Goal: Information Seeking & Learning: Compare options

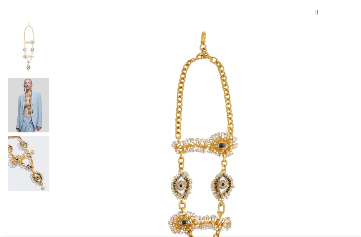
click at [29, 78] on img at bounding box center [28, 105] width 41 height 55
click at [32, 78] on img at bounding box center [28, 105] width 41 height 55
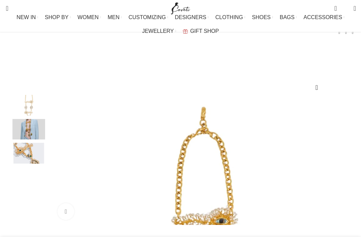
scroll to position [65, 0]
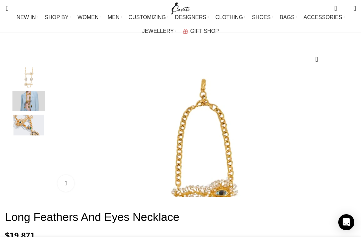
click at [25, 135] on img "3 / 3" at bounding box center [28, 124] width 41 height 21
click at [21, 87] on img "1 / 3" at bounding box center [28, 77] width 41 height 21
click at [31, 109] on img "2 / 3" at bounding box center [28, 101] width 41 height 21
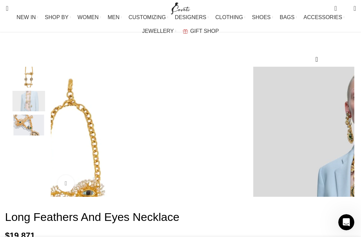
scroll to position [0, 312]
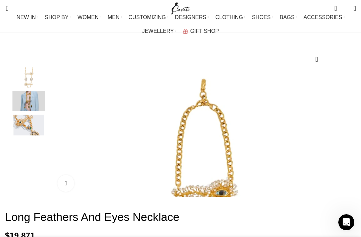
click at [27, 85] on img "1 / 3" at bounding box center [28, 77] width 41 height 21
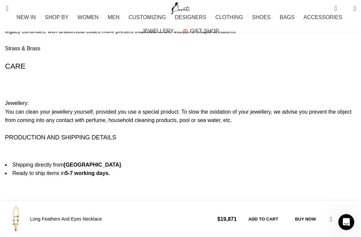
scroll to position [763, 0]
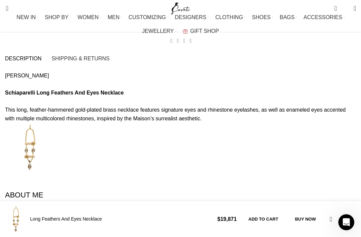
scroll to position [553, 0]
click at [176, 24] on link "JEWELLERY" at bounding box center [159, 30] width 34 height 13
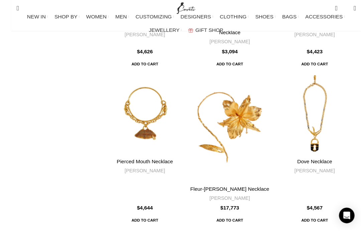
scroll to position [2194, 0]
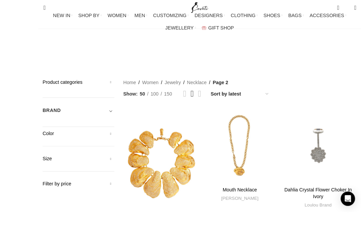
scroll to position [35, 0]
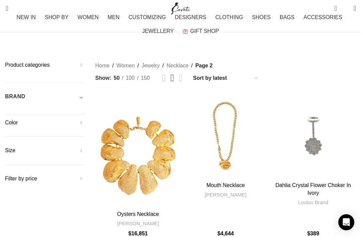
click at [316, 119] on div "Dahlia Crystal Flower Choker In Ivory" at bounding box center [335, 136] width 43 height 86
click at [319, 182] on link "Dahlia Crystal Flower Choker In Ivory" at bounding box center [314, 188] width 76 height 13
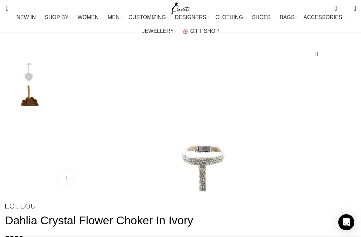
scroll to position [69, 0]
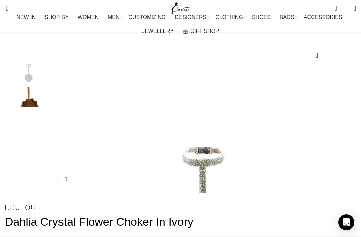
click at [346, 136] on div "Next slide" at bounding box center [354, 127] width 17 height 17
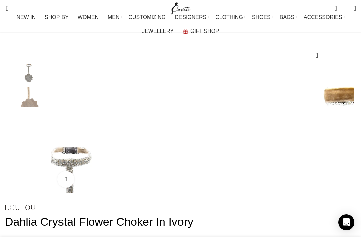
scroll to position [0, 78]
click at [57, 136] on div "Previous slide" at bounding box center [51, 127] width 17 height 17
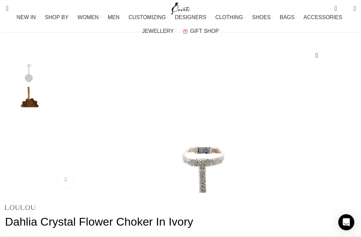
click at [62, 187] on link "Click to enlarge" at bounding box center [66, 179] width 17 height 17
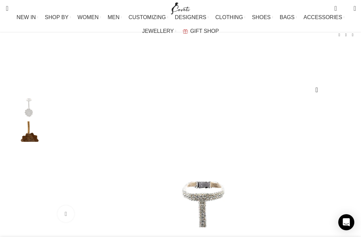
scroll to position [0, 0]
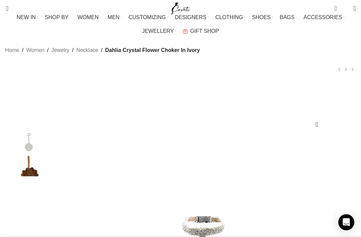
click at [174, 28] on span "JEWELLERY" at bounding box center [158, 31] width 32 height 6
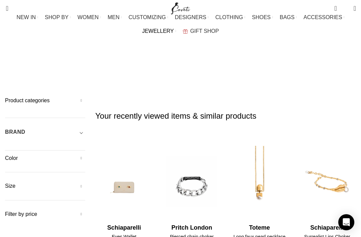
click at [174, 28] on span "JEWELLERY" at bounding box center [158, 31] width 32 height 6
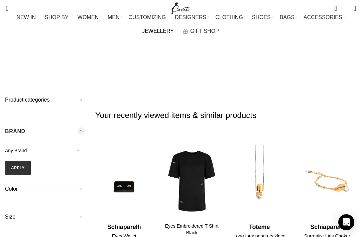
click at [280, 18] on span "BAGS" at bounding box center [287, 17] width 15 height 6
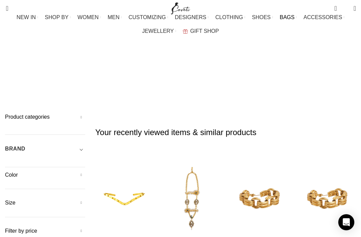
click at [267, 158] on img "9 / 30" at bounding box center [260, 198] width 58 height 80
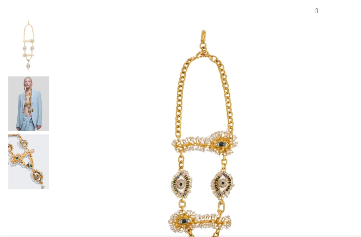
scroll to position [113, 0]
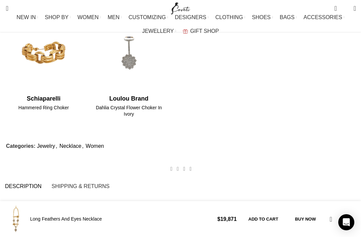
scroll to position [432, 0]
